Goal: Task Accomplishment & Management: Complete application form

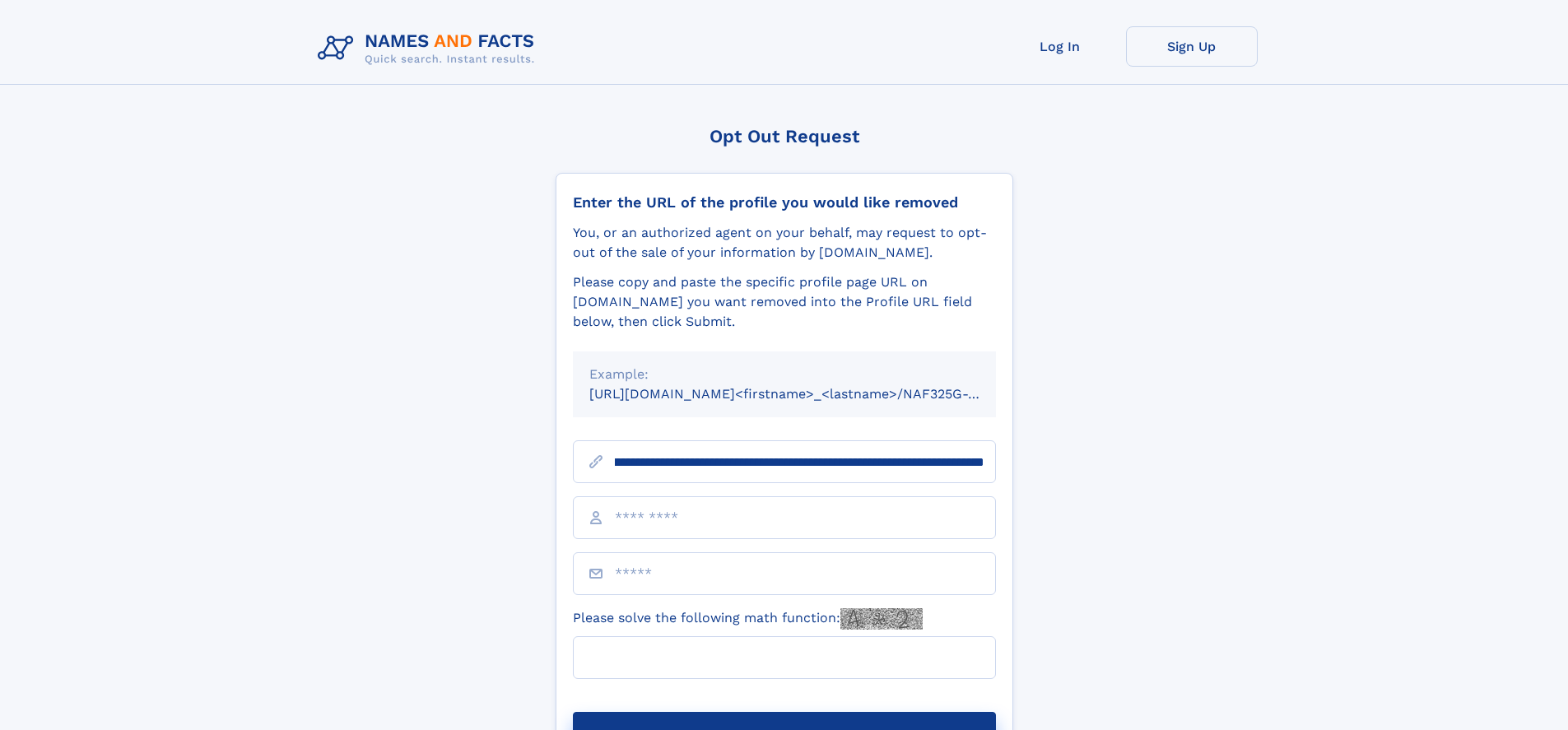
scroll to position [0, 194]
type input "**********"
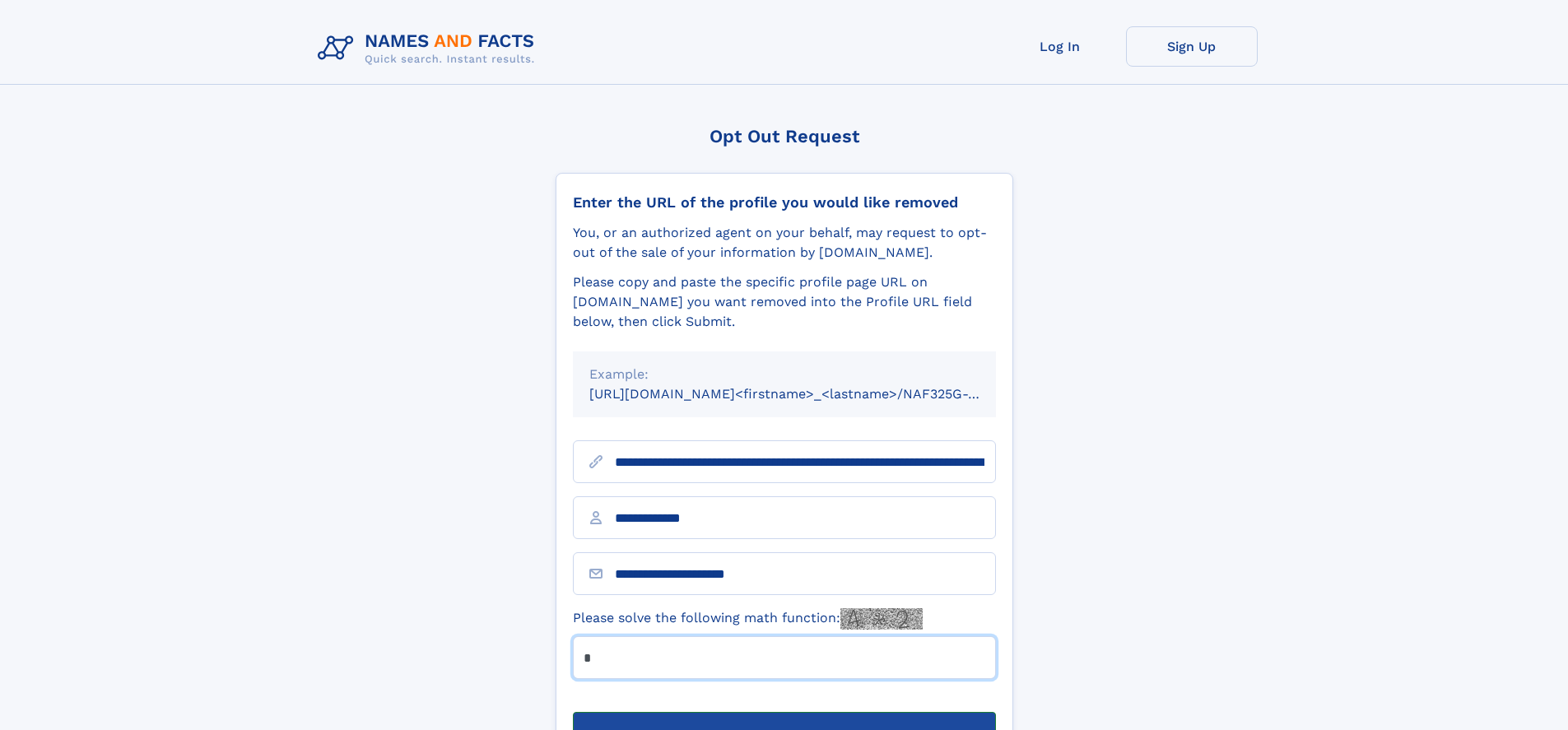
type input "*"
click at [783, 712] on button "Submit Opt Out Request" at bounding box center [784, 738] width 423 height 53
